Goal: Task Accomplishment & Management: Manage account settings

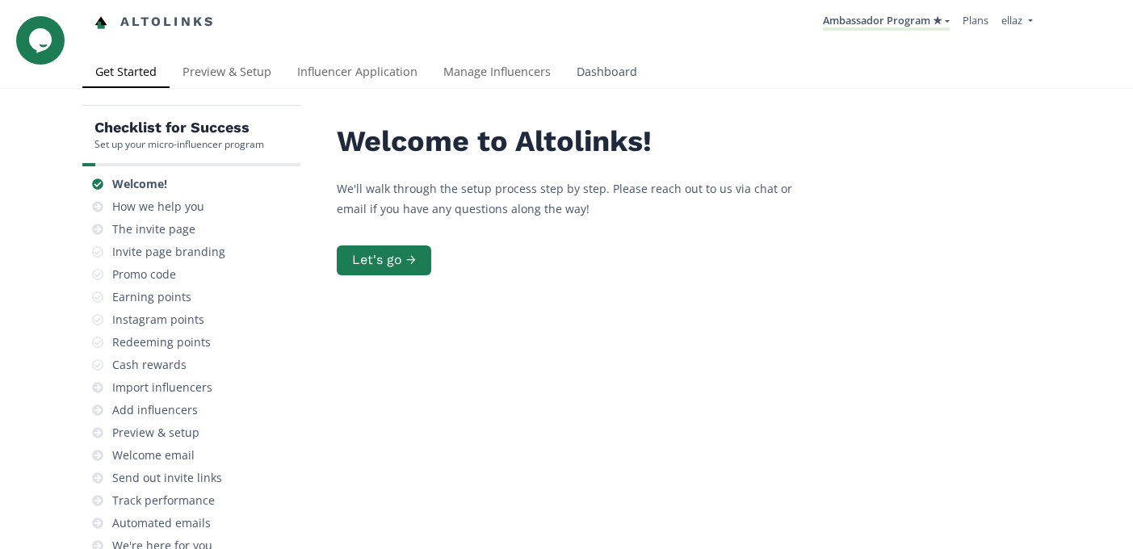
click at [574, 59] on link "Dashboard" at bounding box center [607, 73] width 86 height 32
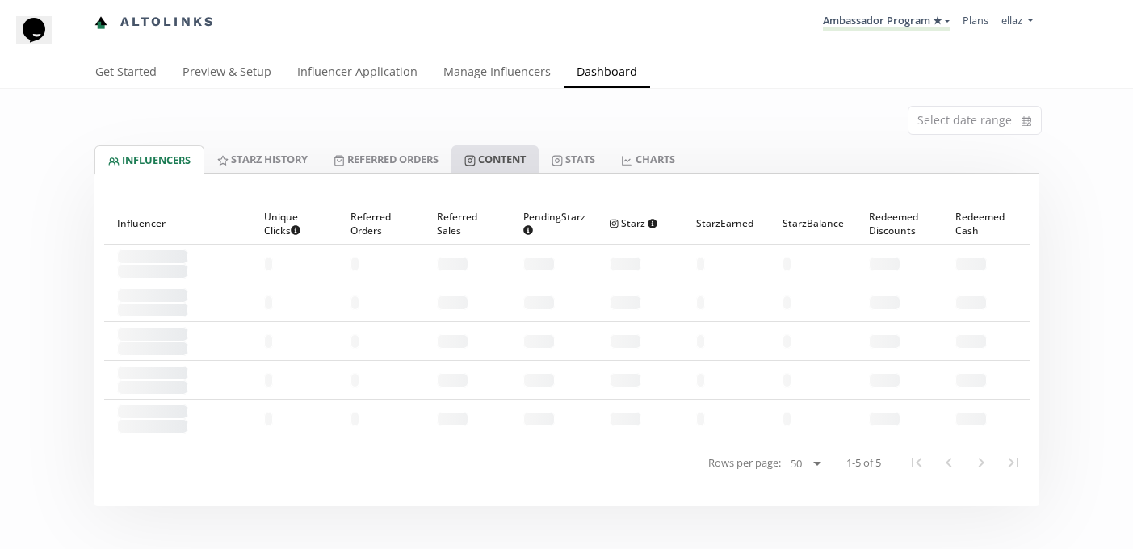
click at [497, 157] on link "Content" at bounding box center [495, 158] width 87 height 27
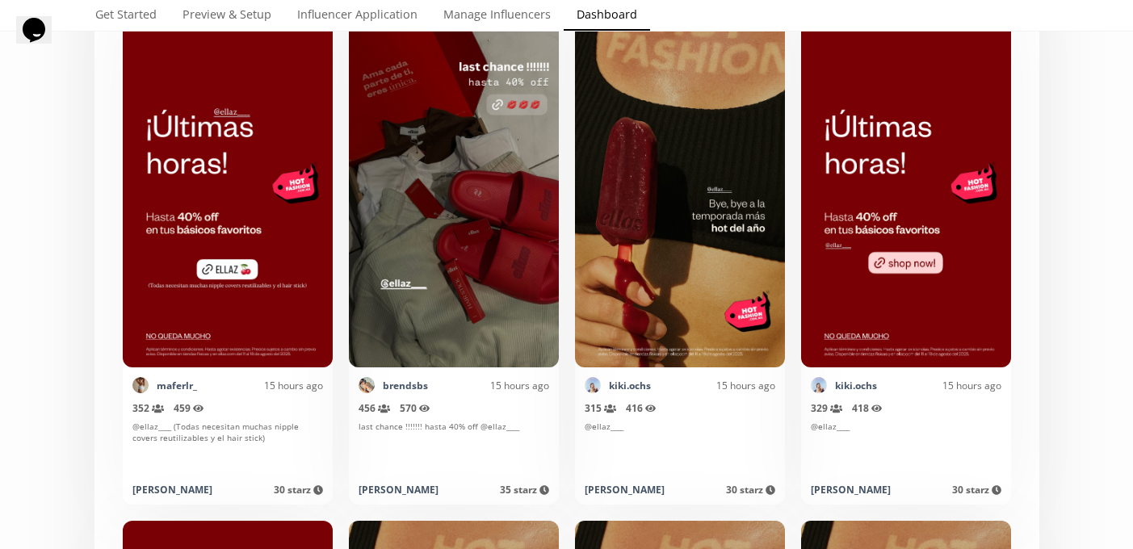
scroll to position [7404, 0]
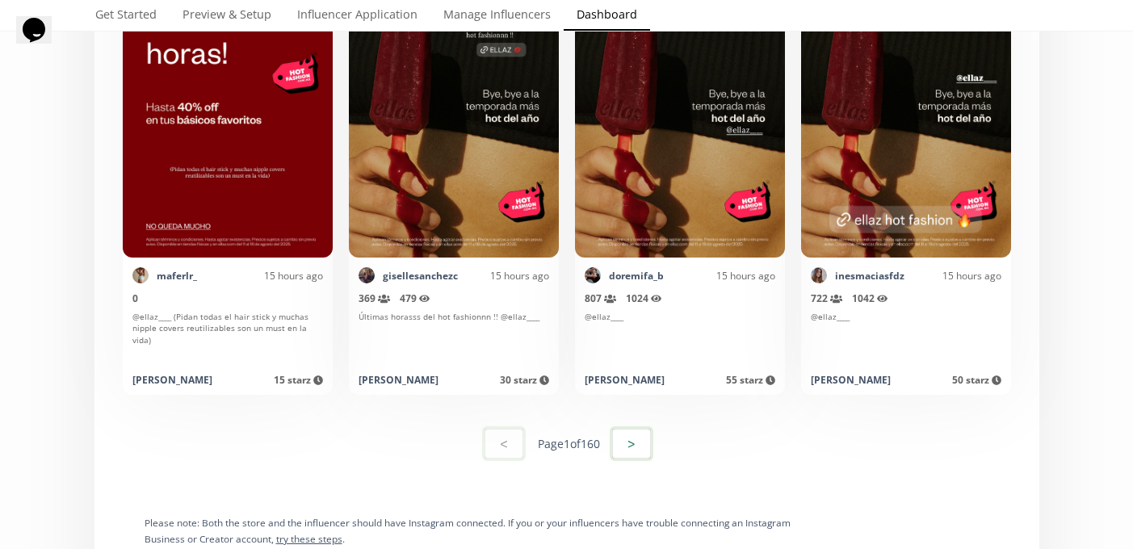
click at [641, 435] on button ">" at bounding box center [632, 444] width 44 height 35
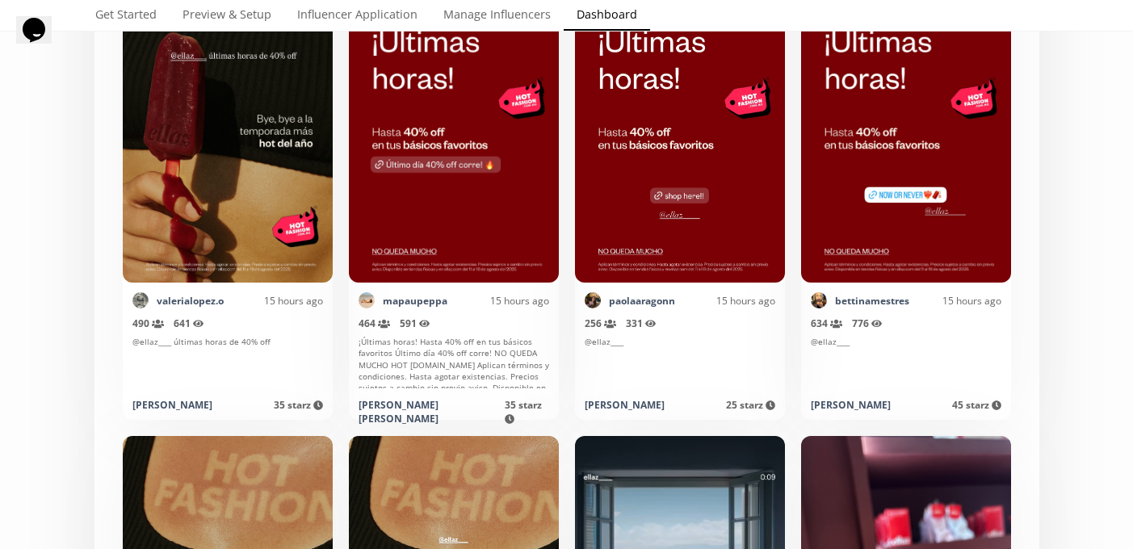
scroll to position [0, 0]
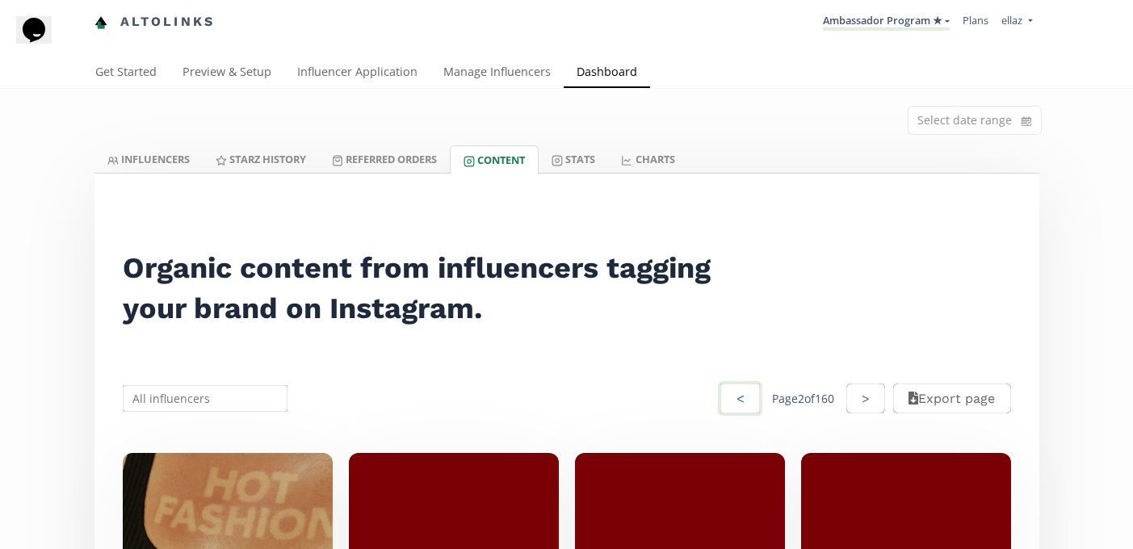
click at [729, 401] on button "<" at bounding box center [740, 398] width 44 height 35
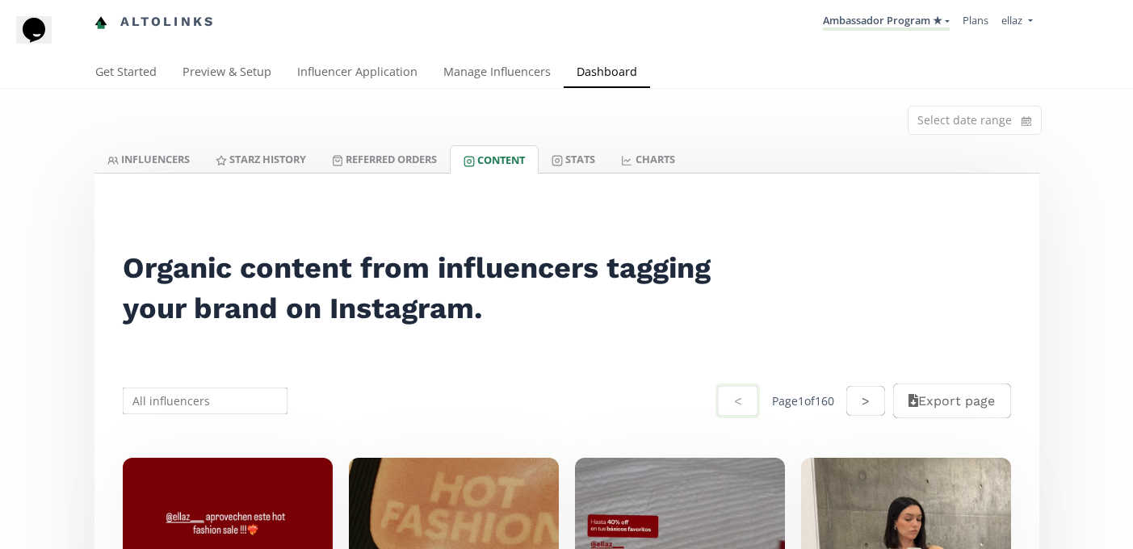
click at [578, 145] on div "Select date range" at bounding box center [566, 117] width 969 height 57
click at [582, 153] on link "Stats" at bounding box center [573, 158] width 69 height 27
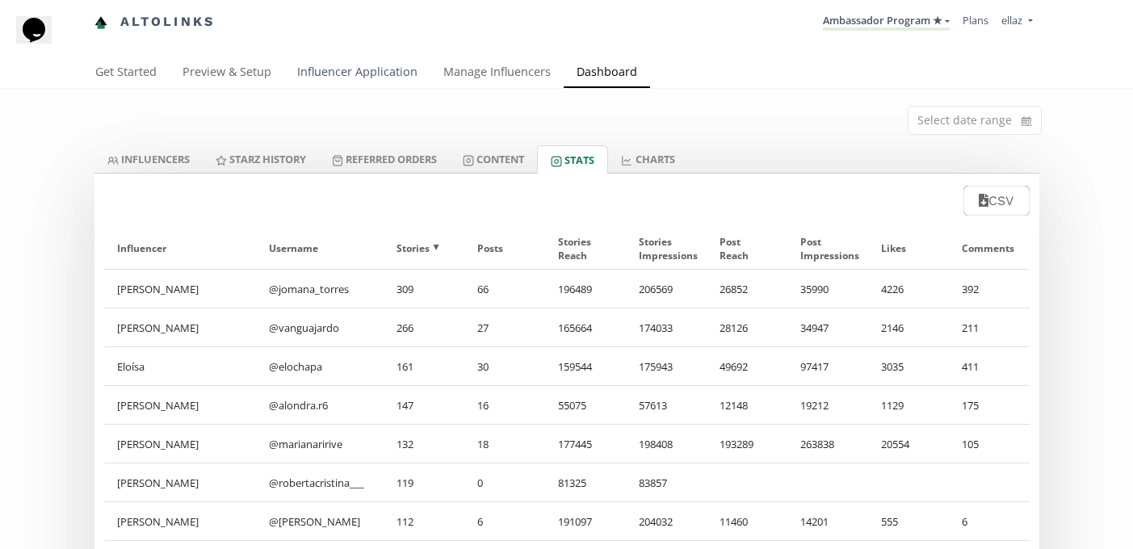
click at [326, 81] on link "Influencer Application" at bounding box center [357, 73] width 146 height 32
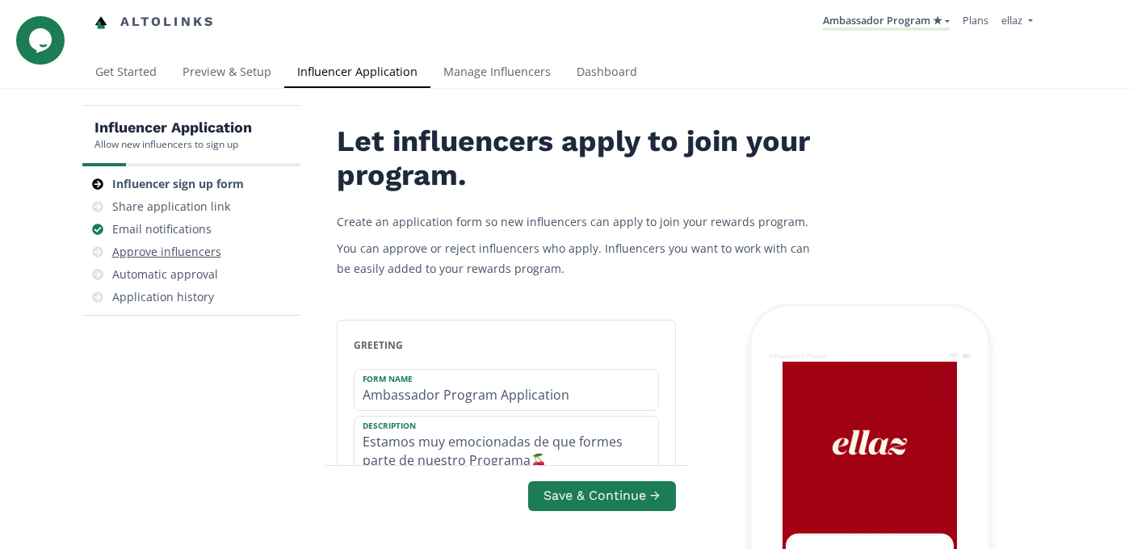
click at [198, 250] on div "Approve influencers" at bounding box center [166, 252] width 109 height 16
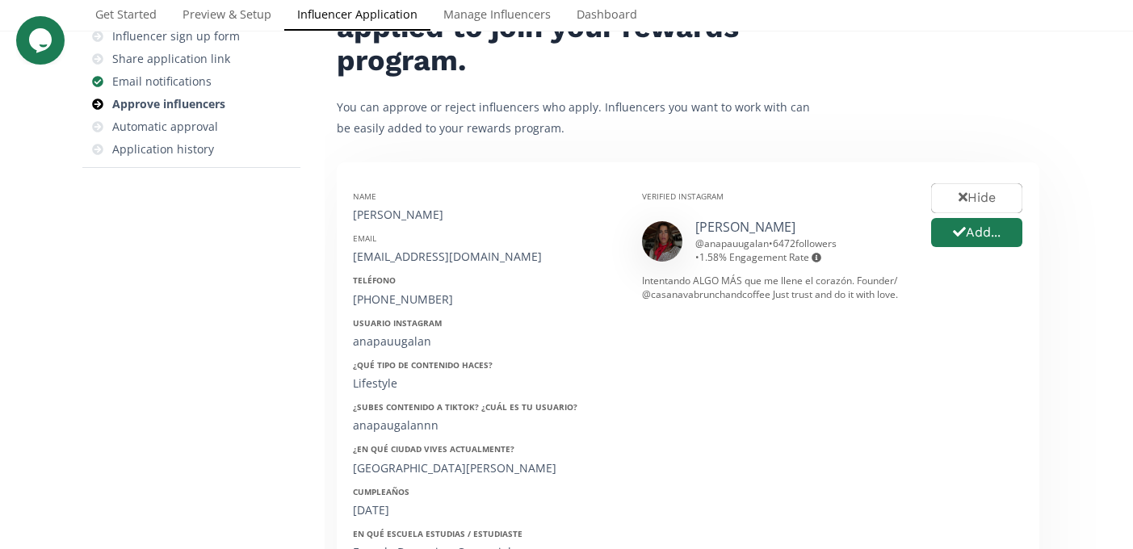
scroll to position [150, 0]
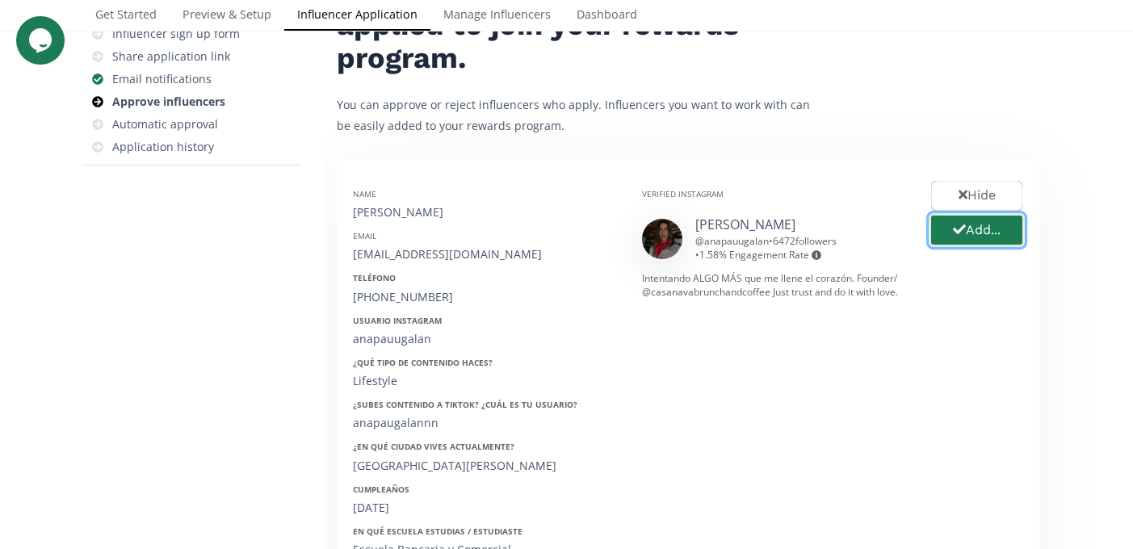
click at [1010, 229] on button "Add..." at bounding box center [977, 230] width 96 height 35
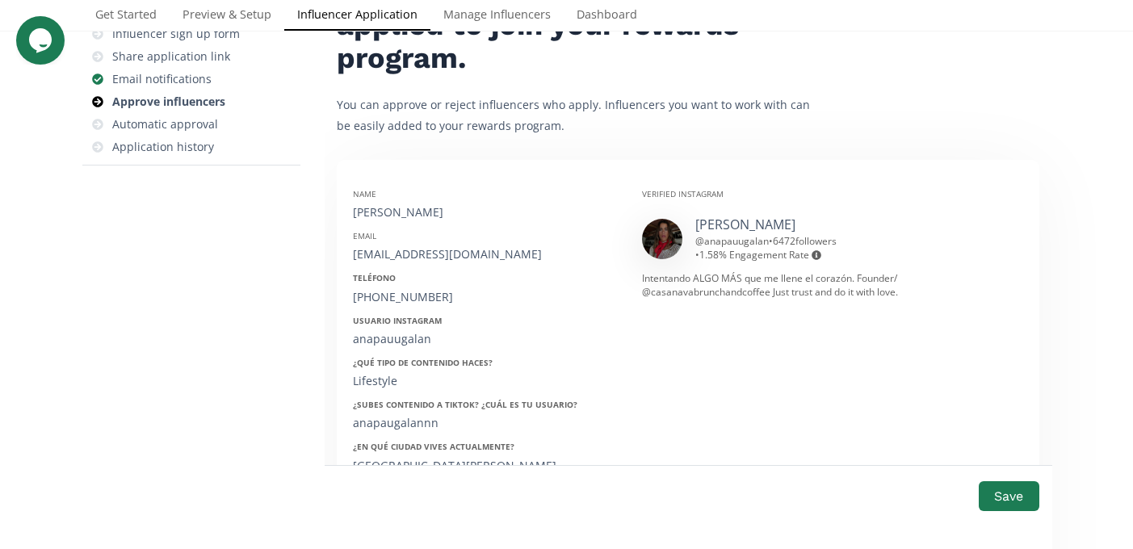
click at [389, 215] on div "[PERSON_NAME]" at bounding box center [485, 212] width 265 height 16
copy div "[PERSON_NAME]"
click at [418, 248] on div "anapaugalan@gmail.com" at bounding box center [485, 254] width 265 height 16
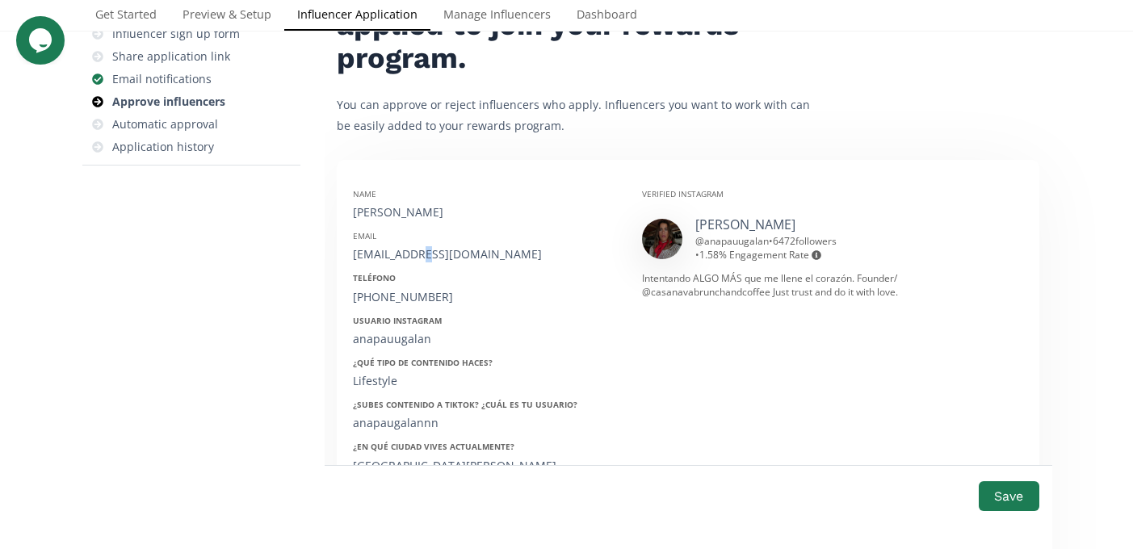
click at [418, 248] on div "anapaugalan@gmail.com" at bounding box center [485, 254] width 265 height 16
copy div "anapaugalan@gmail.com"
click at [384, 301] on div "+52 4441768445" at bounding box center [485, 297] width 265 height 16
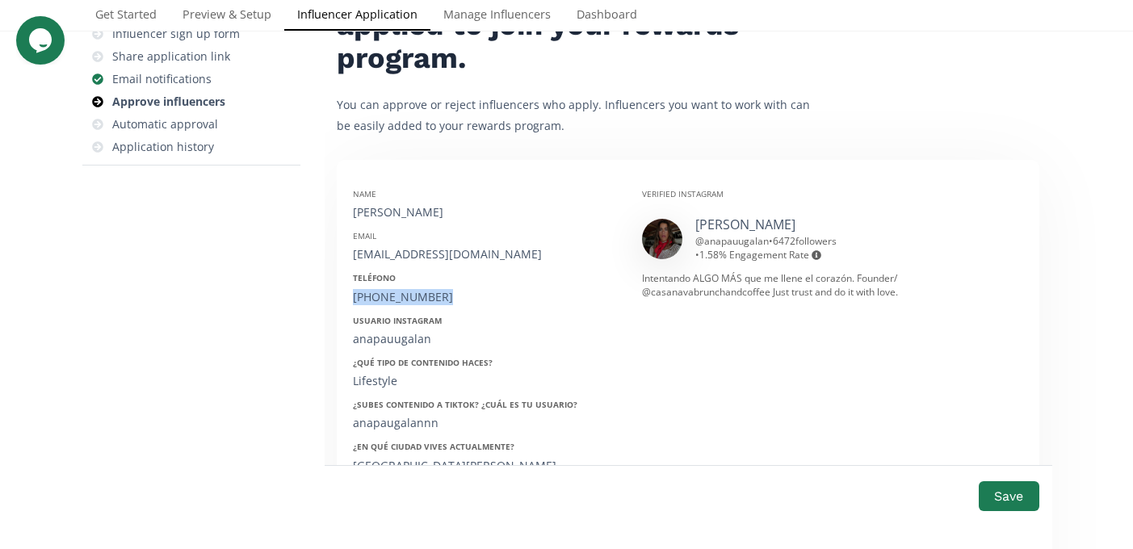
click at [384, 301] on div "+52 4441768445" at bounding box center [485, 297] width 265 height 16
click at [364, 301] on div "+52 4441768445" at bounding box center [485, 297] width 265 height 16
drag, startPoint x: 359, startPoint y: 298, endPoint x: 486, endPoint y: 298, distance: 126.8
click at [486, 298] on div "+52 4441768445" at bounding box center [485, 297] width 265 height 16
copy div "52 4441768445"
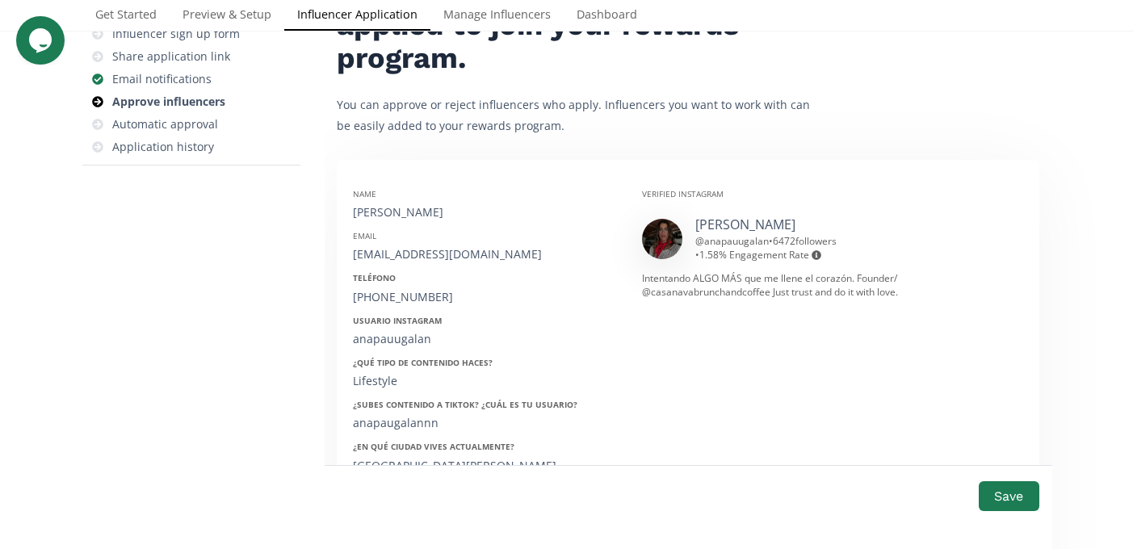
click at [385, 332] on div "anapauugalan" at bounding box center [485, 339] width 265 height 16
copy div "anapauugalan"
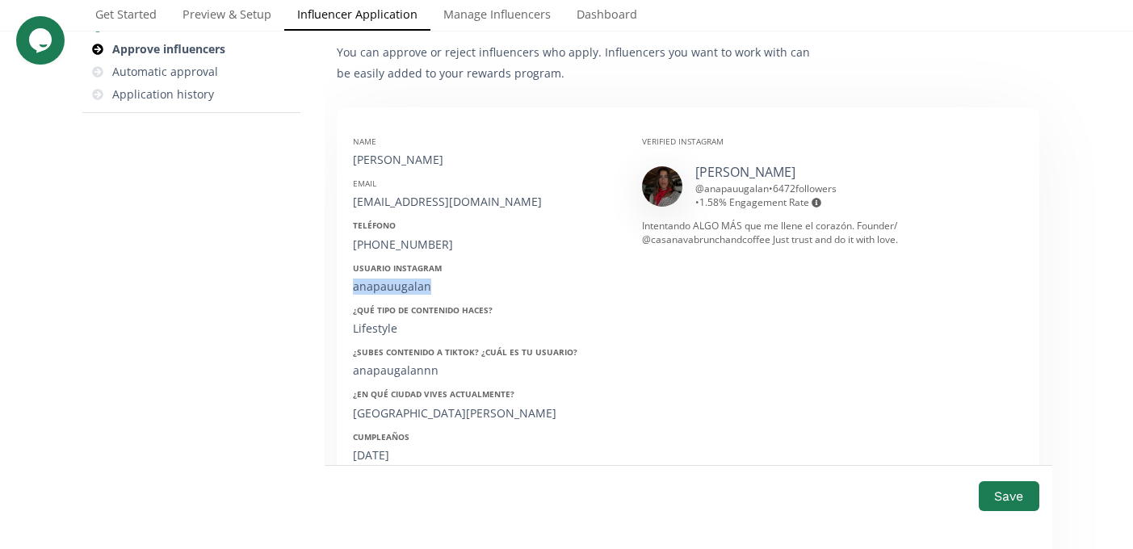
scroll to position [230, 0]
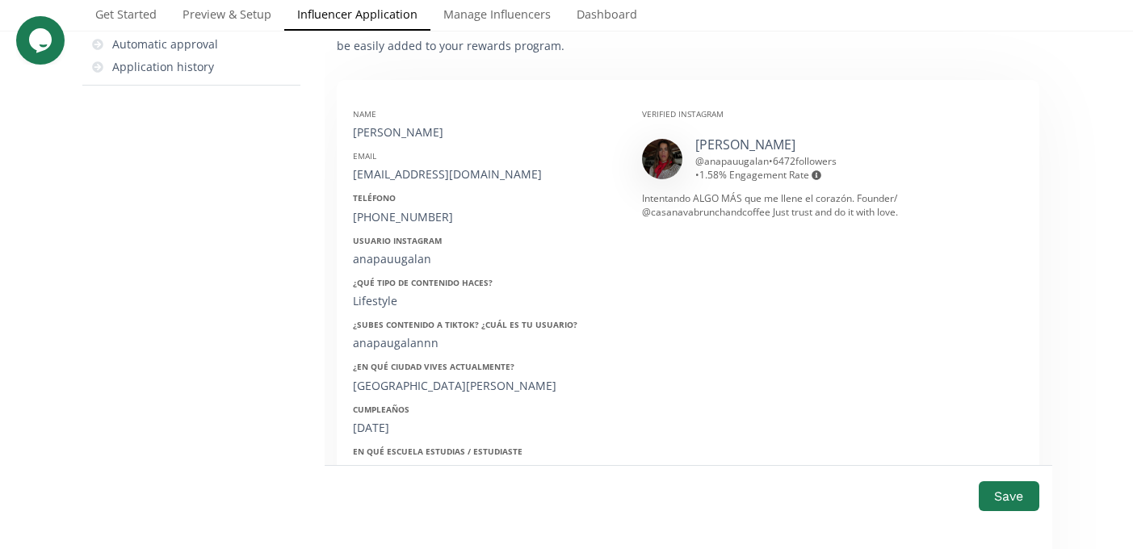
click at [386, 435] on div "02/07/2001" at bounding box center [485, 428] width 265 height 16
copy div "02/07/2001"
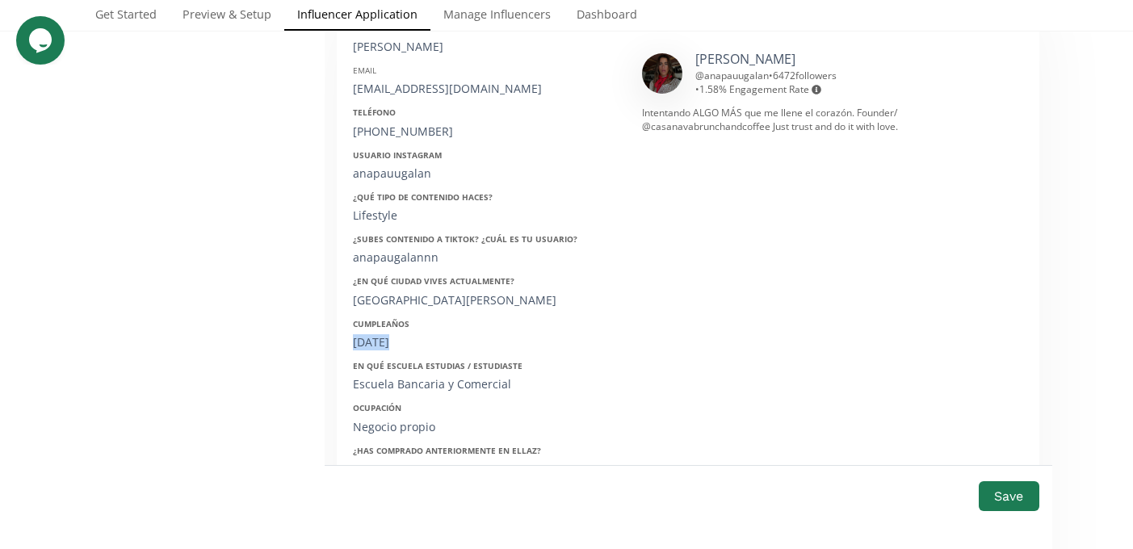
scroll to position [176, 0]
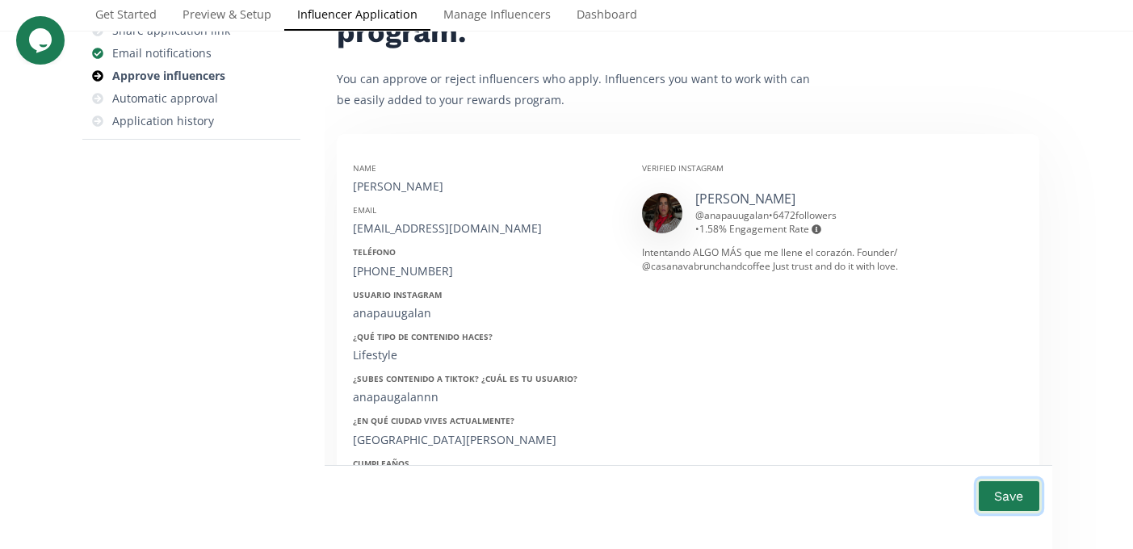
click at [1001, 486] on button "Save" at bounding box center [1009, 496] width 65 height 35
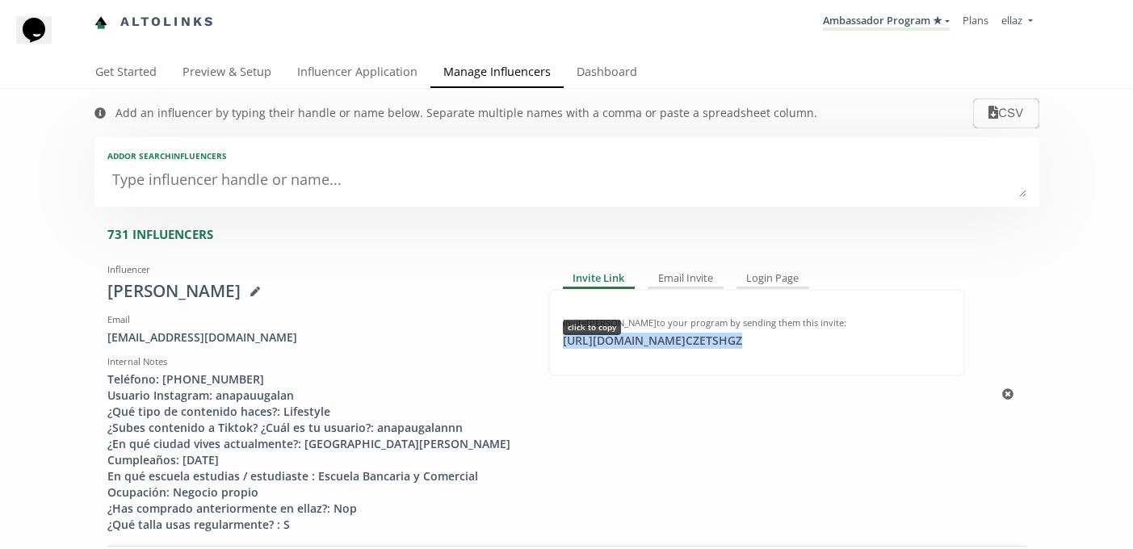
click at [685, 343] on div "[URL][DOMAIN_NAME] CZETSHGZ click to copy" at bounding box center [652, 341] width 199 height 16
click at [572, 94] on div "Add an influencer by typing their handle or name below. Separate multiple names…" at bounding box center [455, 113] width 755 height 48
click at [586, 78] on link "Dashboard" at bounding box center [607, 73] width 86 height 32
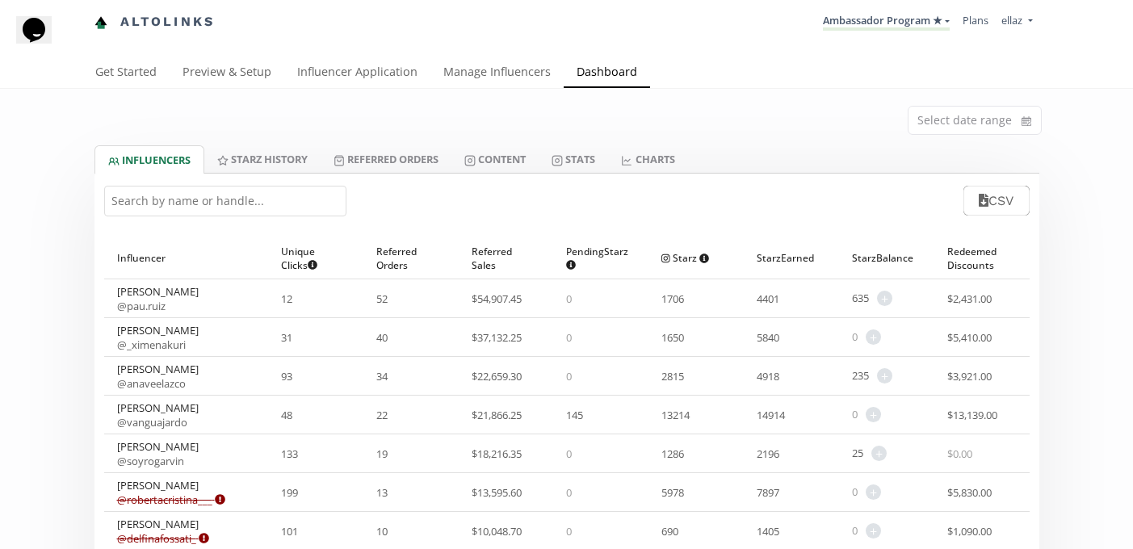
click at [261, 208] on input "text" at bounding box center [225, 201] width 242 height 31
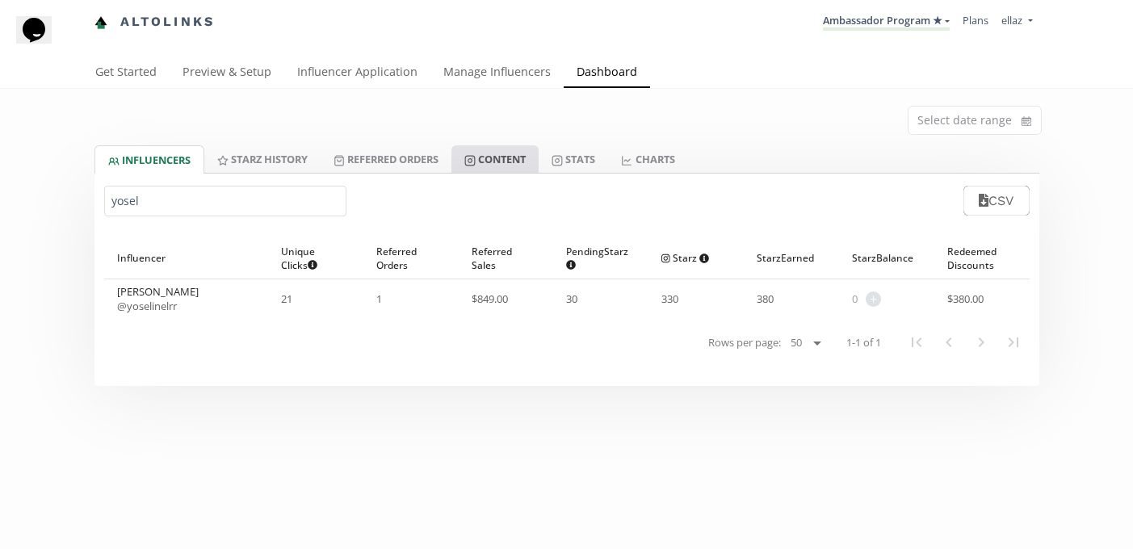
type input "yosel"
click at [523, 159] on link "Content" at bounding box center [495, 158] width 87 height 27
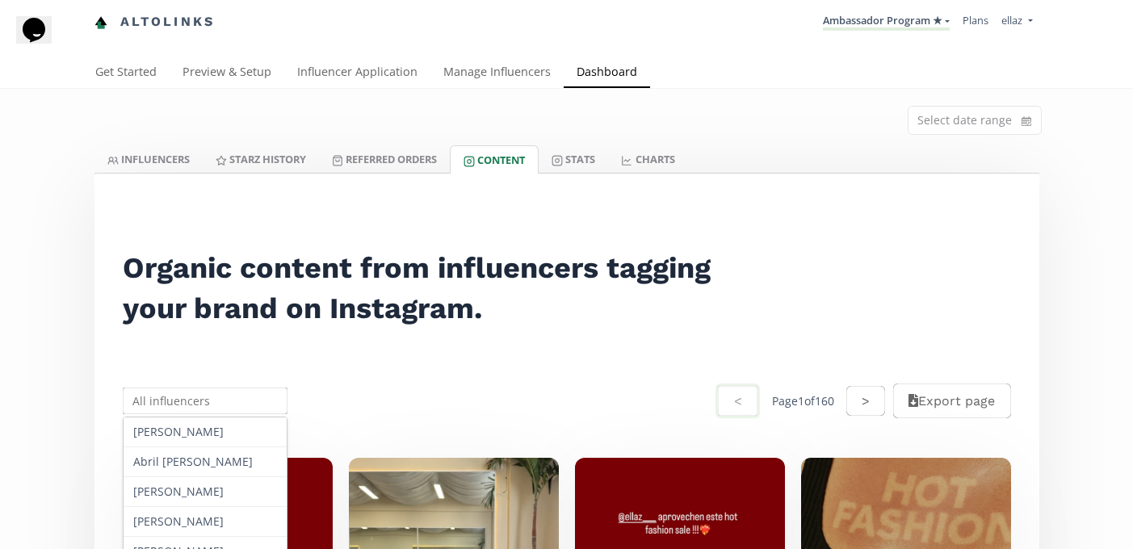
click at [170, 410] on input "text" at bounding box center [205, 401] width 170 height 32
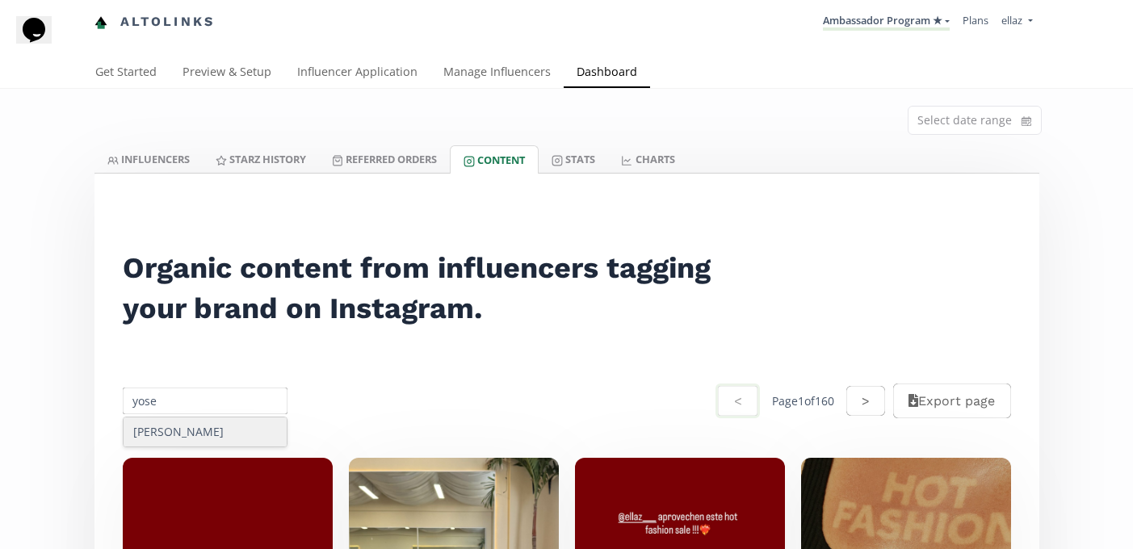
click at [187, 425] on div "[PERSON_NAME]" at bounding box center [206, 432] width 164 height 29
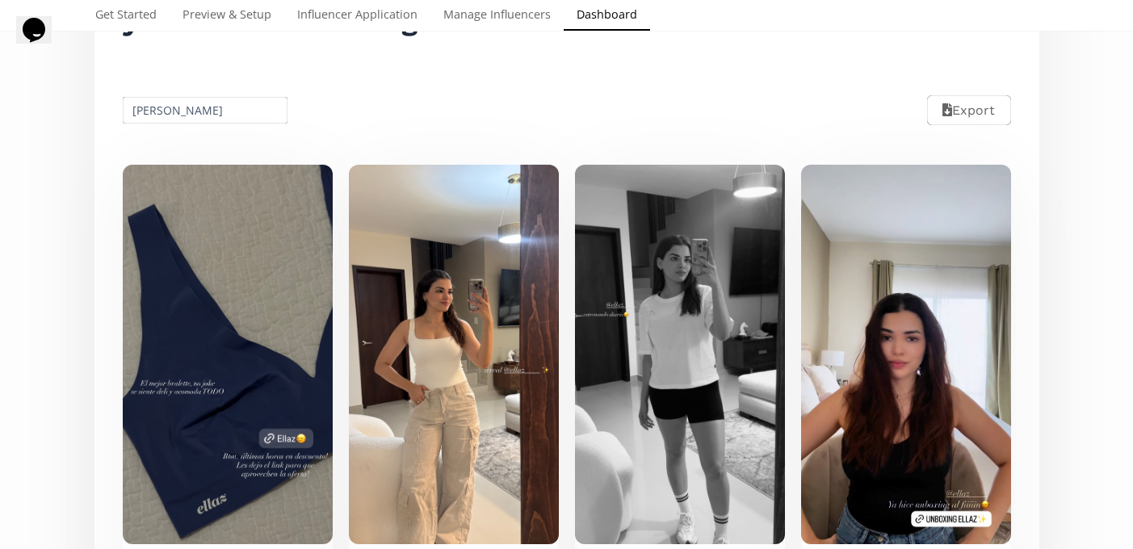
scroll to position [292, 0]
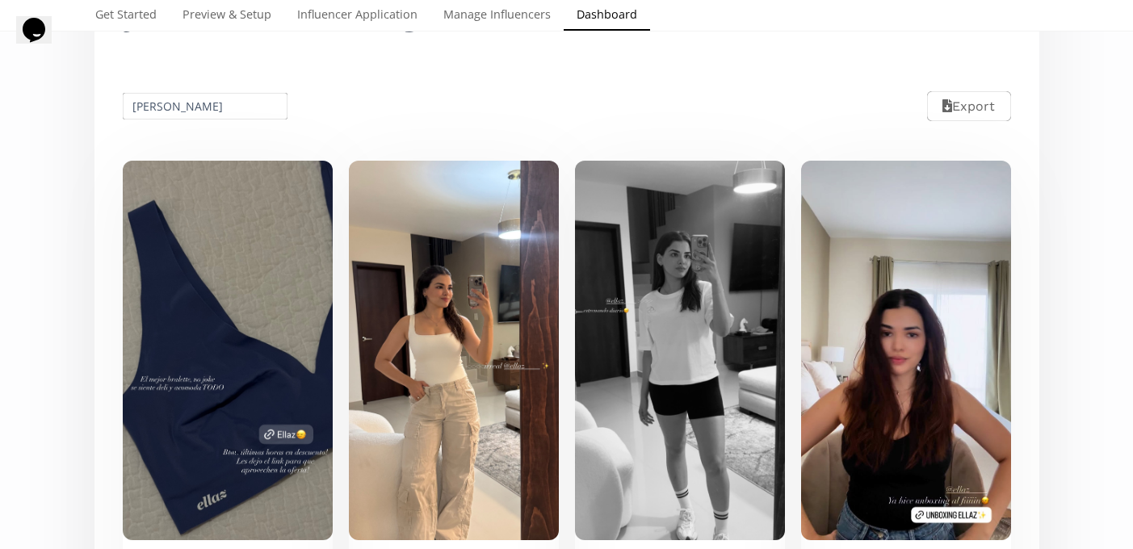
click at [174, 115] on input "[PERSON_NAME]" at bounding box center [205, 106] width 170 height 32
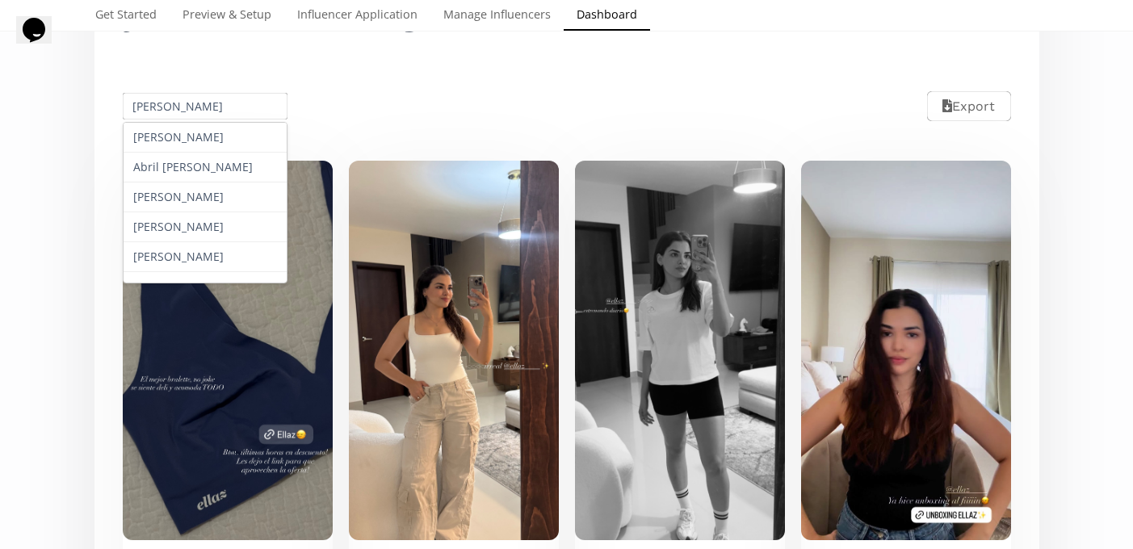
click at [174, 115] on input "[PERSON_NAME]" at bounding box center [205, 106] width 170 height 32
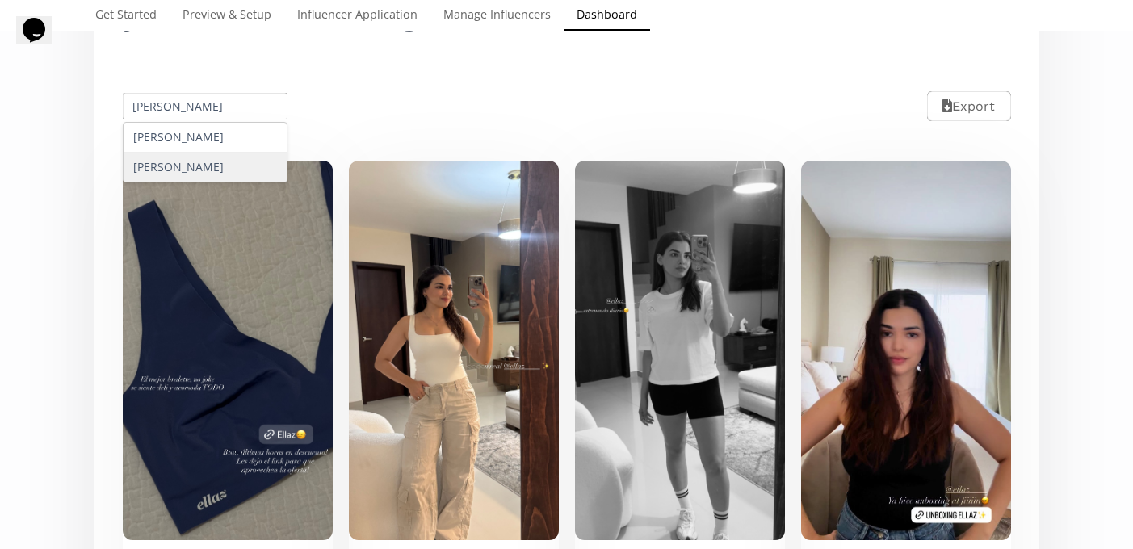
click at [210, 174] on div "[PERSON_NAME] [PERSON_NAME]" at bounding box center [206, 167] width 164 height 29
type input "[PERSON_NAME] [PERSON_NAME]"
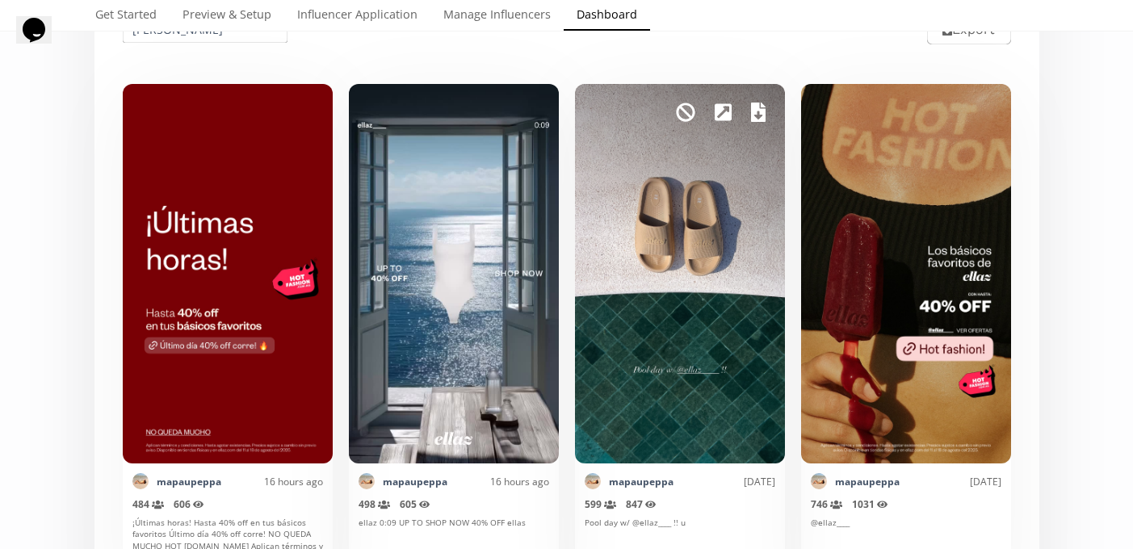
scroll to position [0, 0]
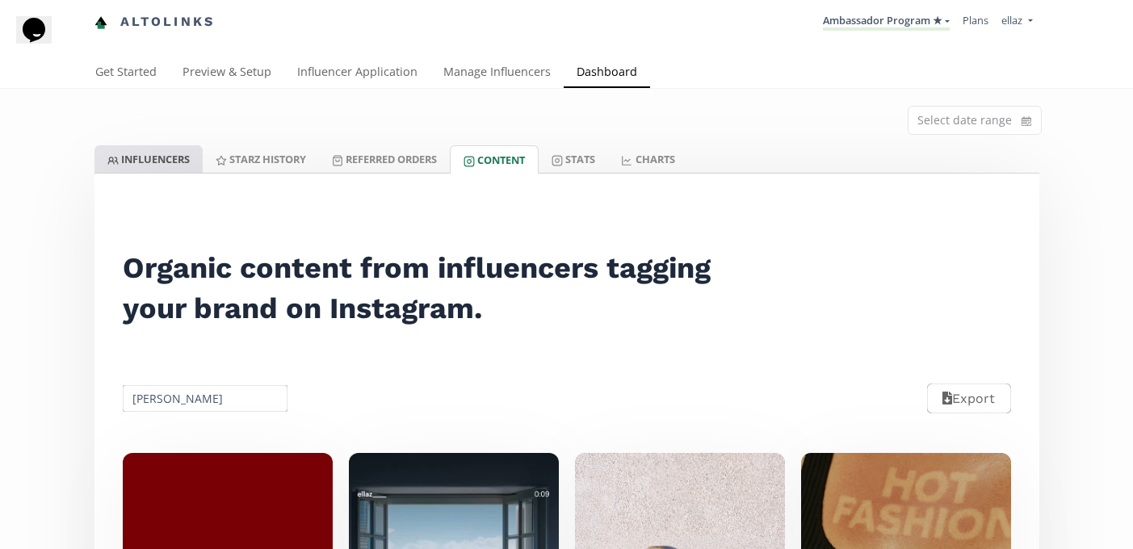
click at [158, 153] on link "INFLUENCERS" at bounding box center [149, 158] width 108 height 27
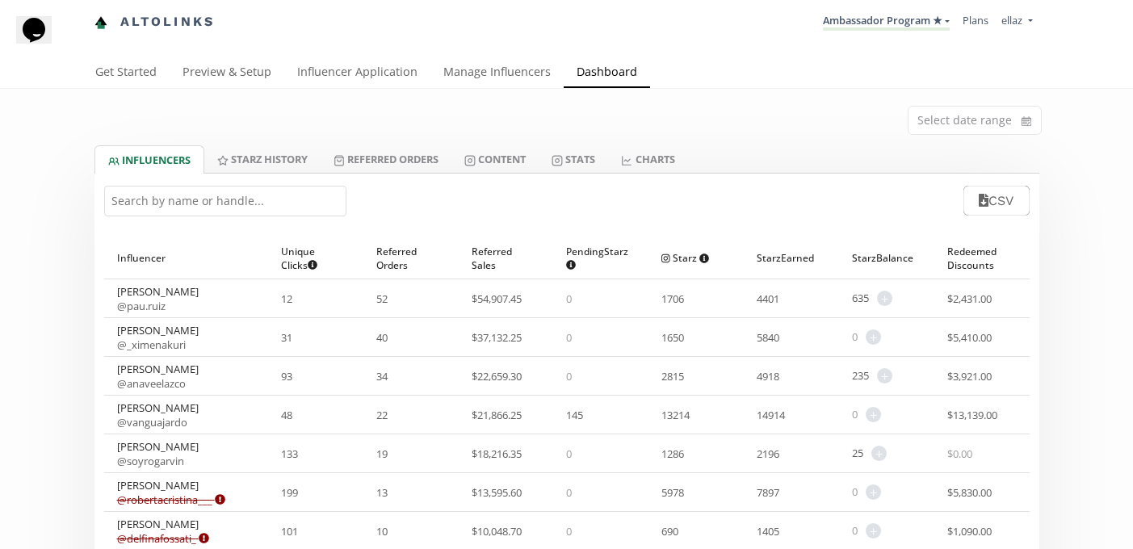
scroll to position [19, 0]
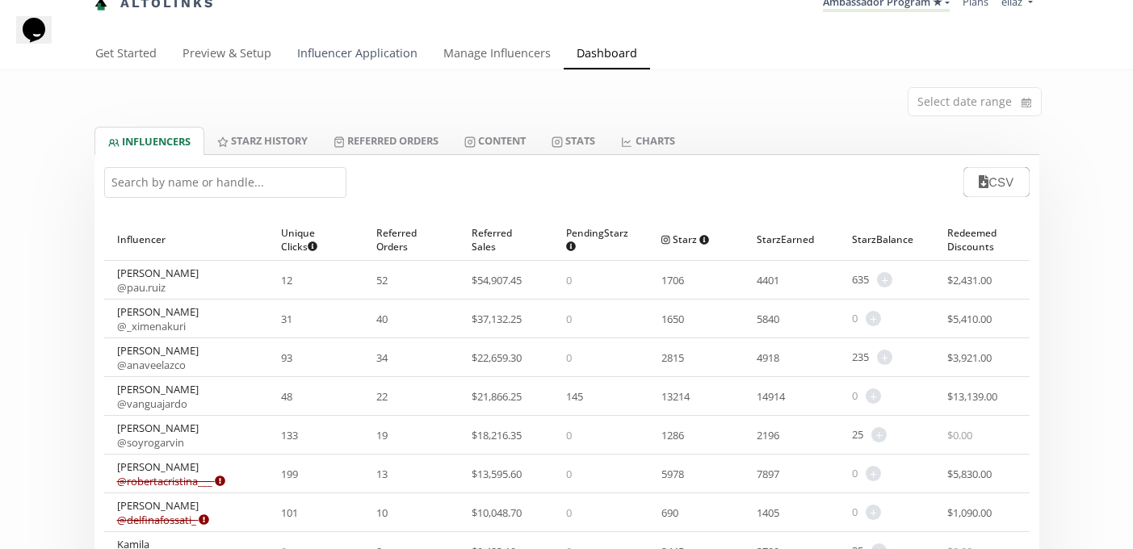
click at [365, 53] on link "Influencer Application" at bounding box center [357, 55] width 146 height 32
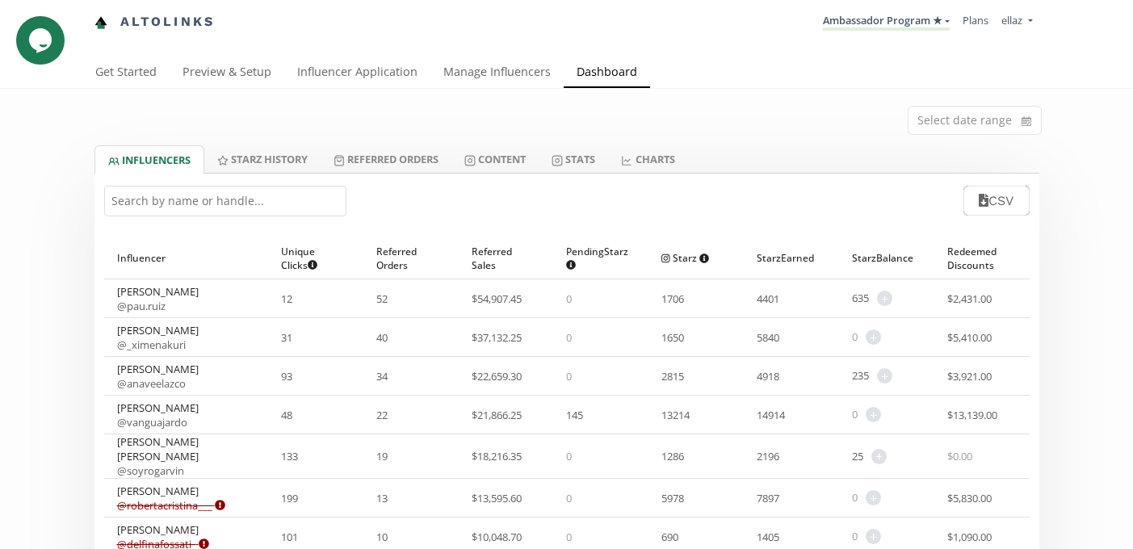
click at [211, 189] on input "text" at bounding box center [225, 201] width 242 height 31
type input "i"
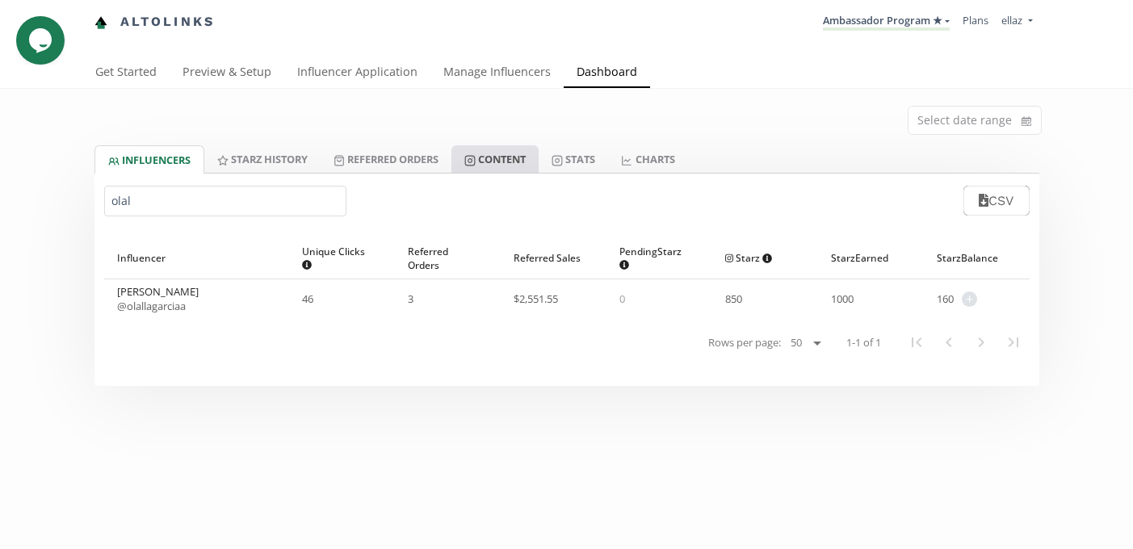
type input "olal"
click at [521, 155] on link "Content" at bounding box center [495, 158] width 87 height 27
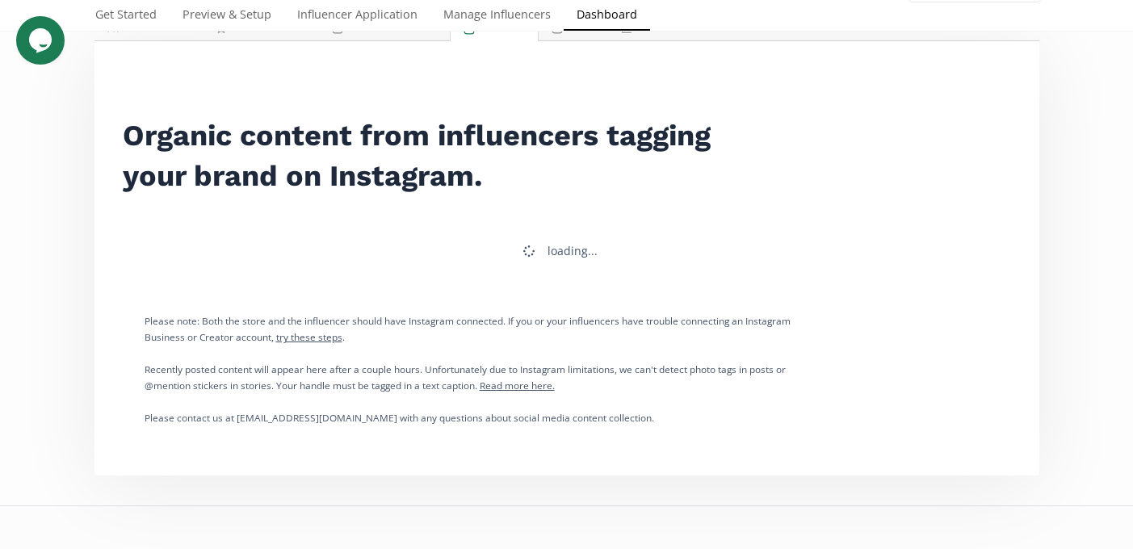
scroll to position [145, 0]
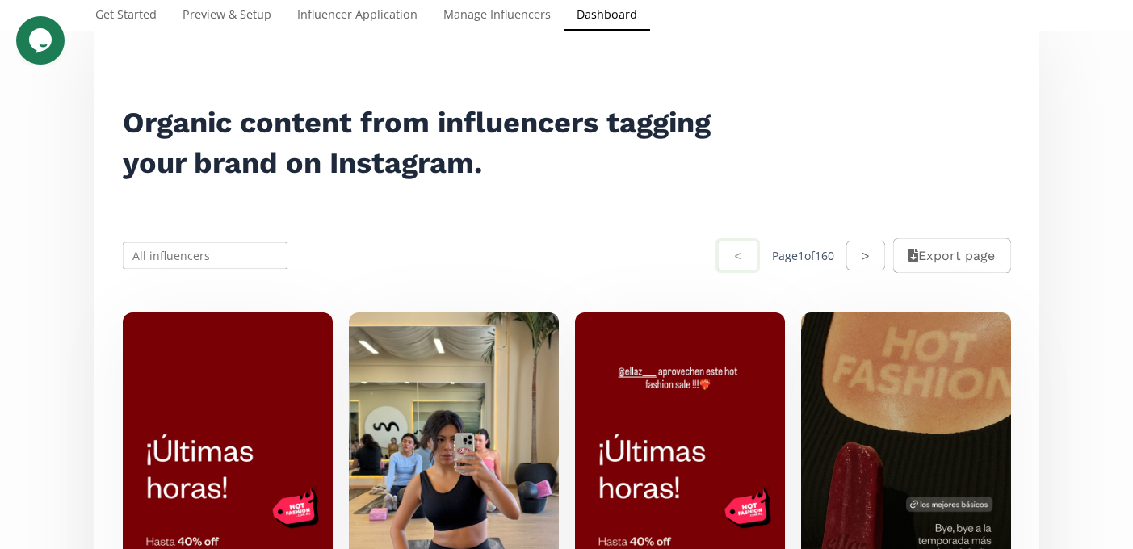
click at [213, 238] on div "< Page 1 of 160 > Export page" at bounding box center [567, 255] width 926 height 77
click at [212, 254] on input "text" at bounding box center [205, 256] width 170 height 32
click at [227, 287] on div "[PERSON_NAME]" at bounding box center [206, 286] width 164 height 29
type input "[PERSON_NAME]"
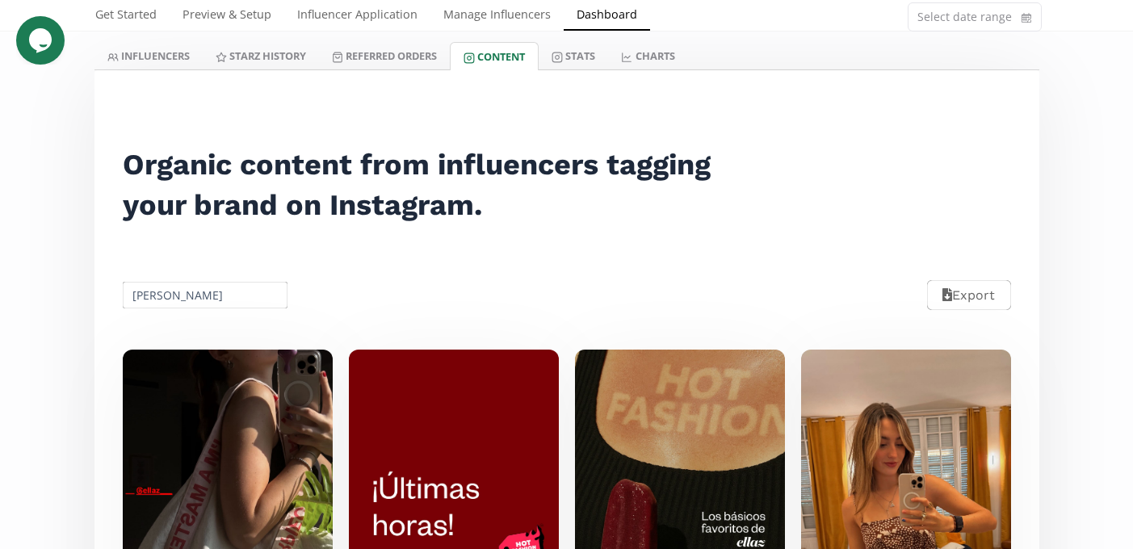
scroll to position [0, 0]
